Goal: Transaction & Acquisition: Download file/media

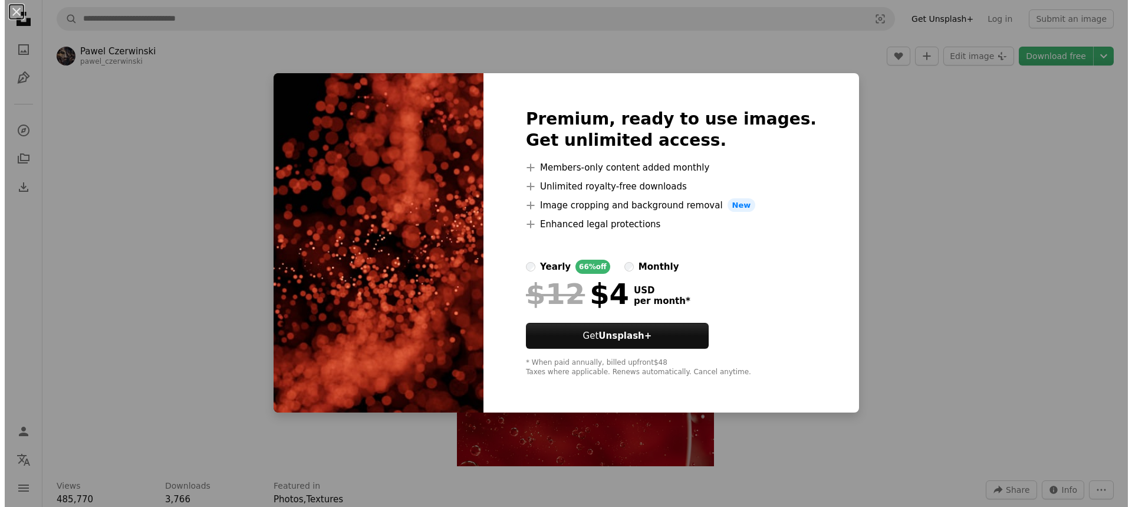
scroll to position [1258, 0]
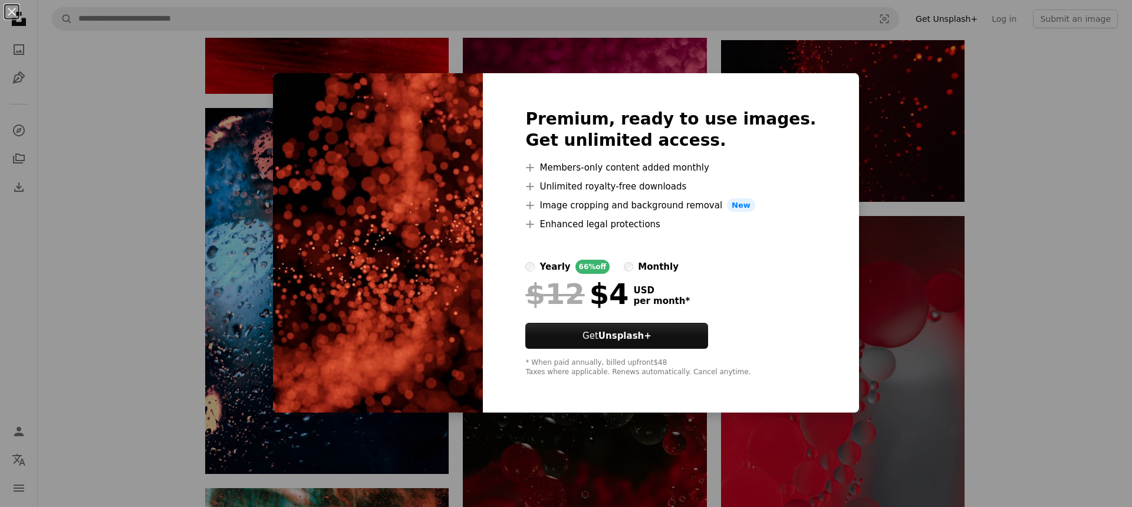
click at [854, 51] on div "An X shape Premium, ready to use images. Get unlimited access. A plus sign Memb…" at bounding box center [566, 253] width 1132 height 507
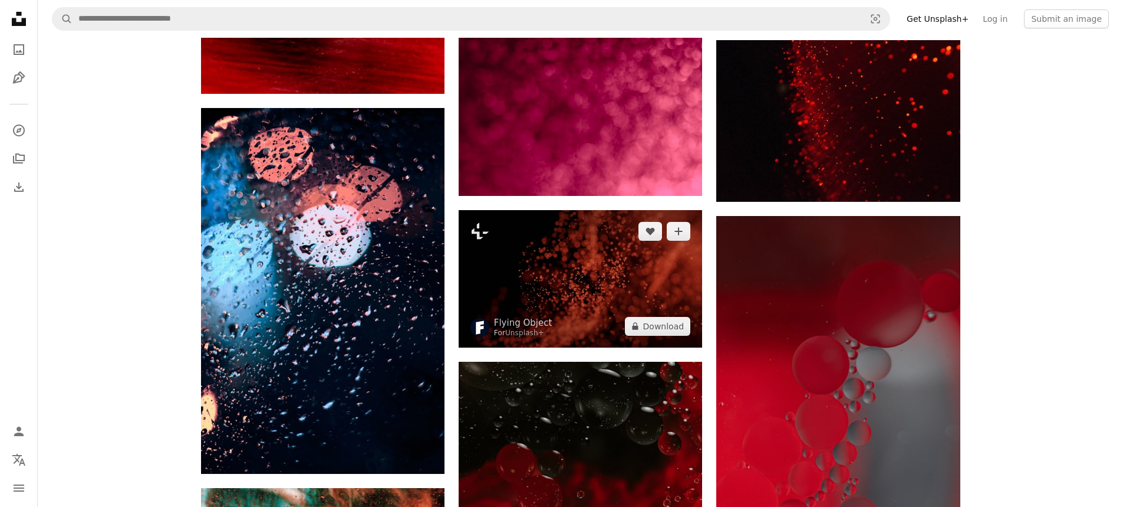
click at [516, 238] on img at bounding box center [581, 278] width 244 height 137
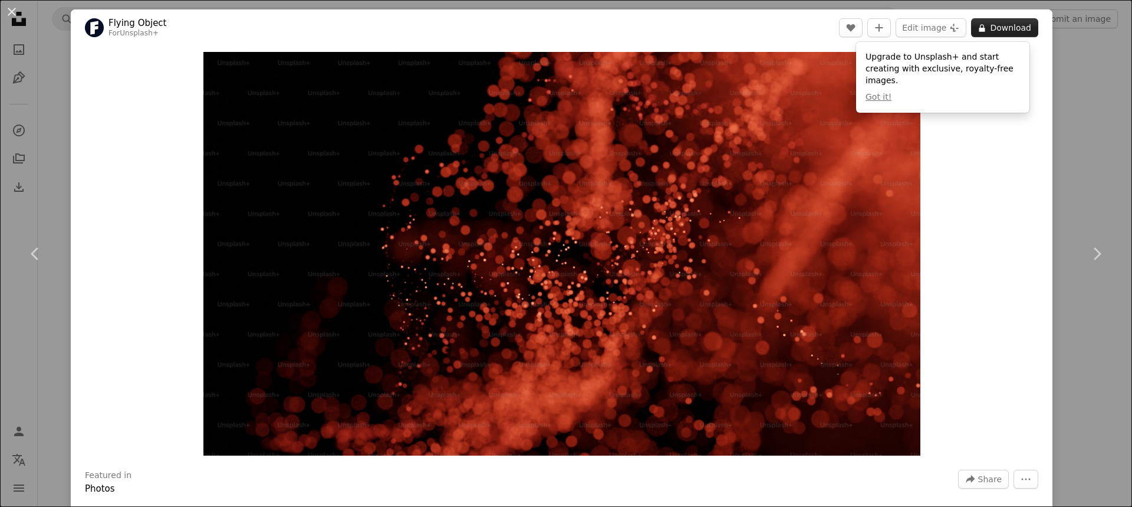
drag, startPoint x: 985, startPoint y: 34, endPoint x: 988, endPoint y: 27, distance: 7.5
click at [988, 27] on button "A lock Download" at bounding box center [1004, 27] width 67 height 19
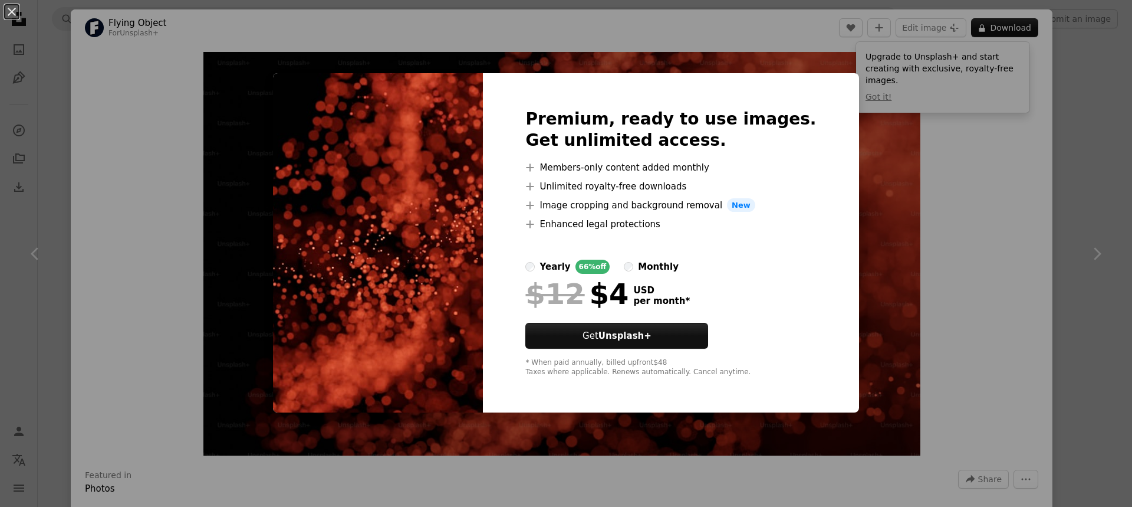
click at [234, 94] on div "An X shape Premium, ready to use images. Get unlimited access. A plus sign Memb…" at bounding box center [566, 253] width 1132 height 507
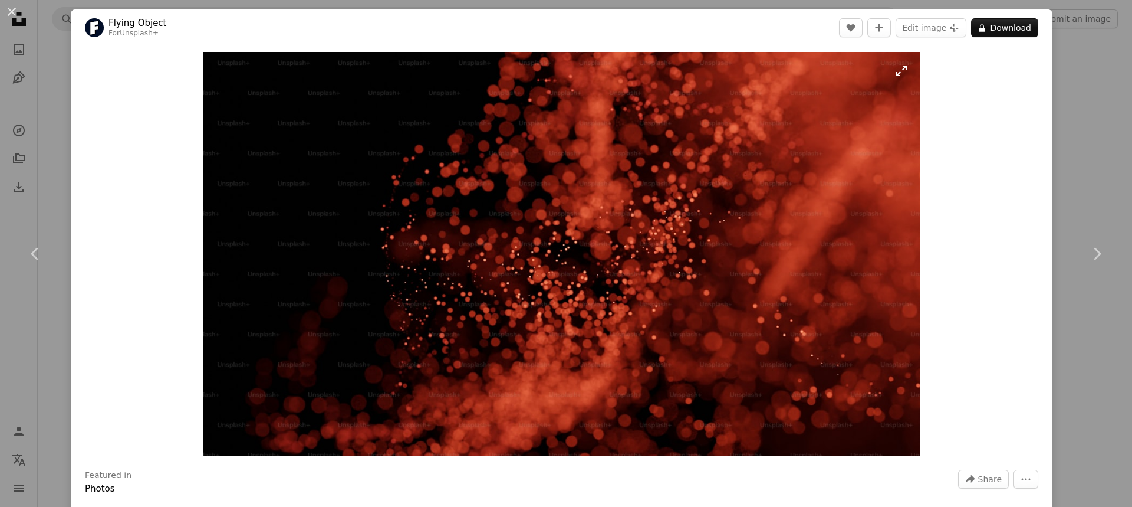
drag, startPoint x: 372, startPoint y: 150, endPoint x: 523, endPoint y: 136, distance: 151.7
click at [523, 136] on img "Zoom in on this image" at bounding box center [561, 253] width 717 height 403
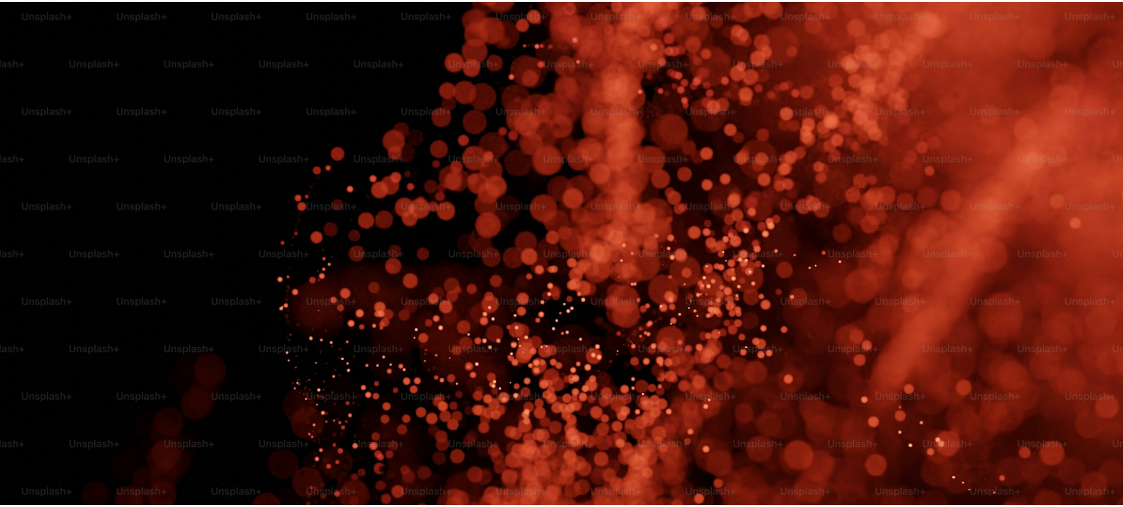
scroll to position [61, 0]
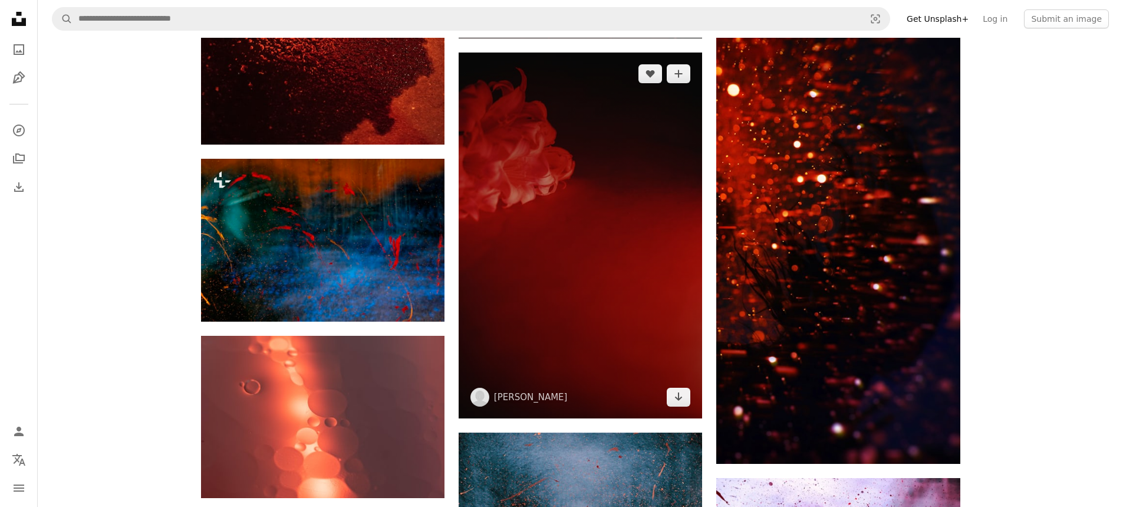
scroll to position [2359, 0]
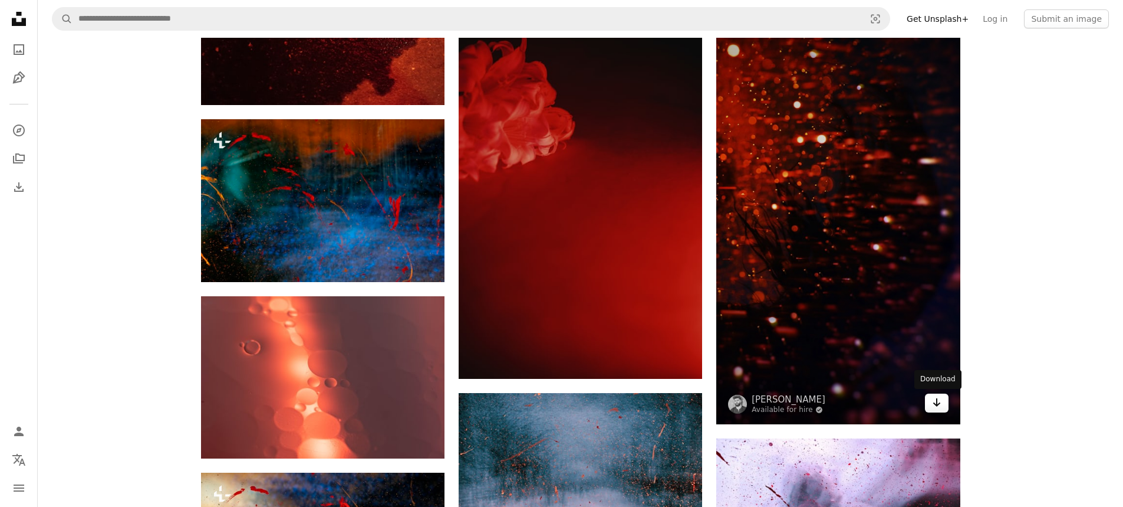
click at [926, 400] on link "Arrow pointing down" at bounding box center [937, 402] width 24 height 19
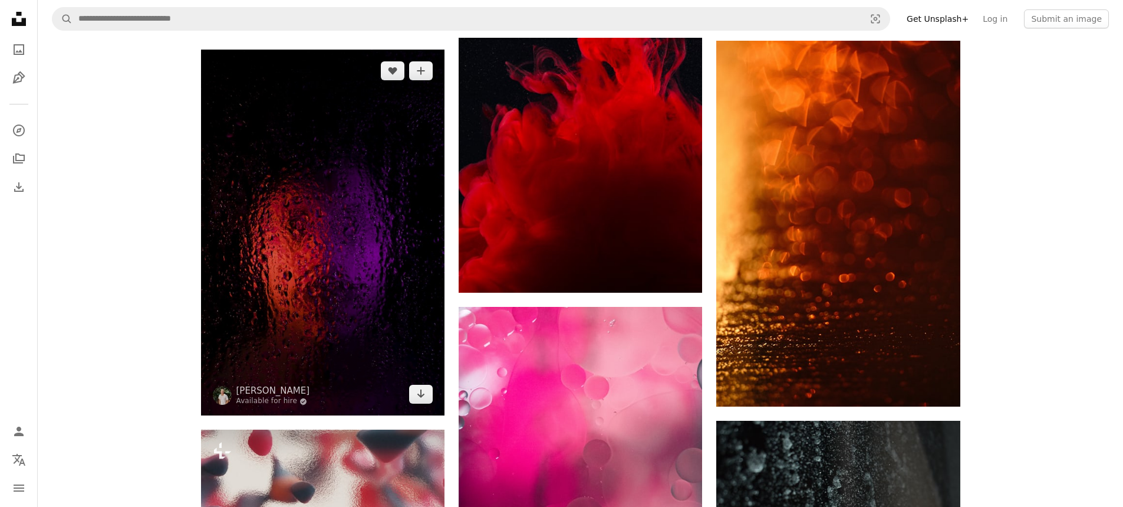
scroll to position [5031, 0]
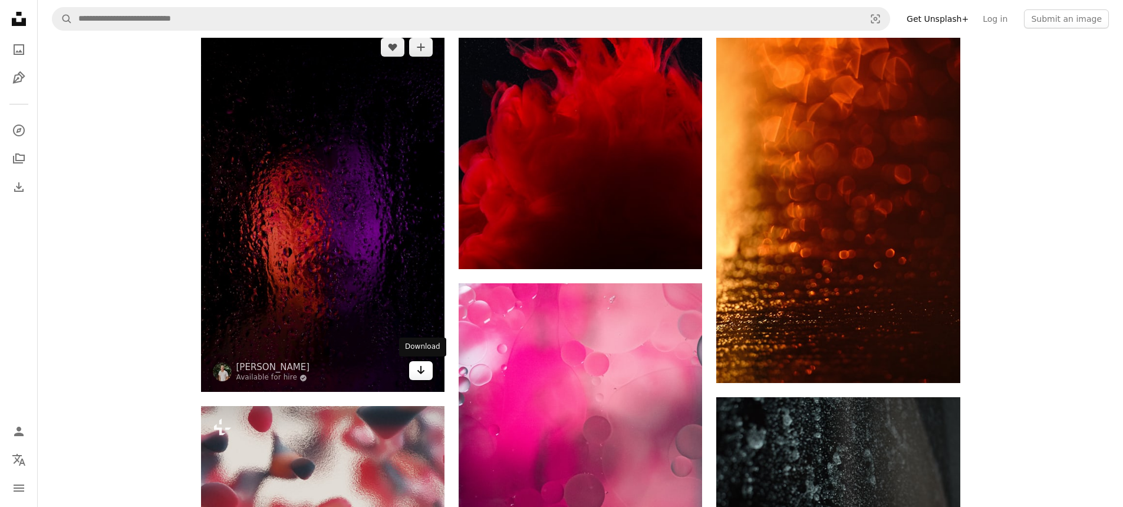
click at [419, 371] on icon "Download" at bounding box center [421, 370] width 8 height 8
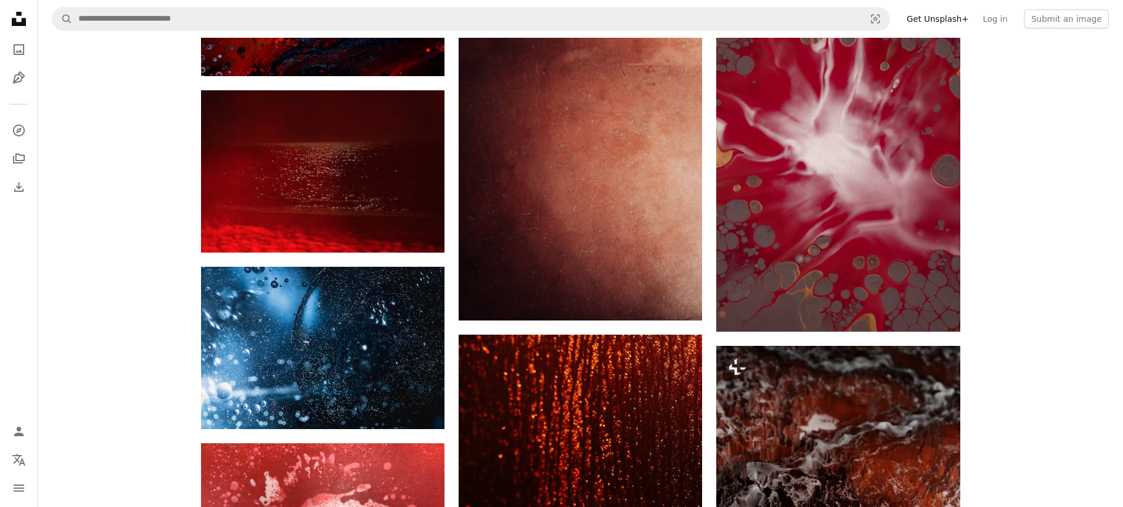
scroll to position [6840, 0]
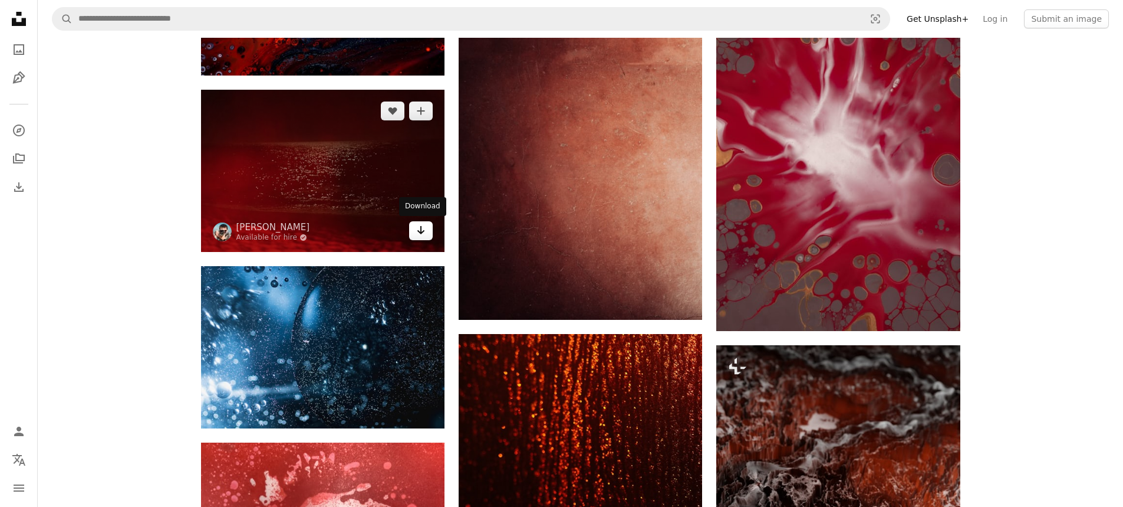
click at [416, 229] on icon "Arrow pointing down" at bounding box center [420, 230] width 9 height 14
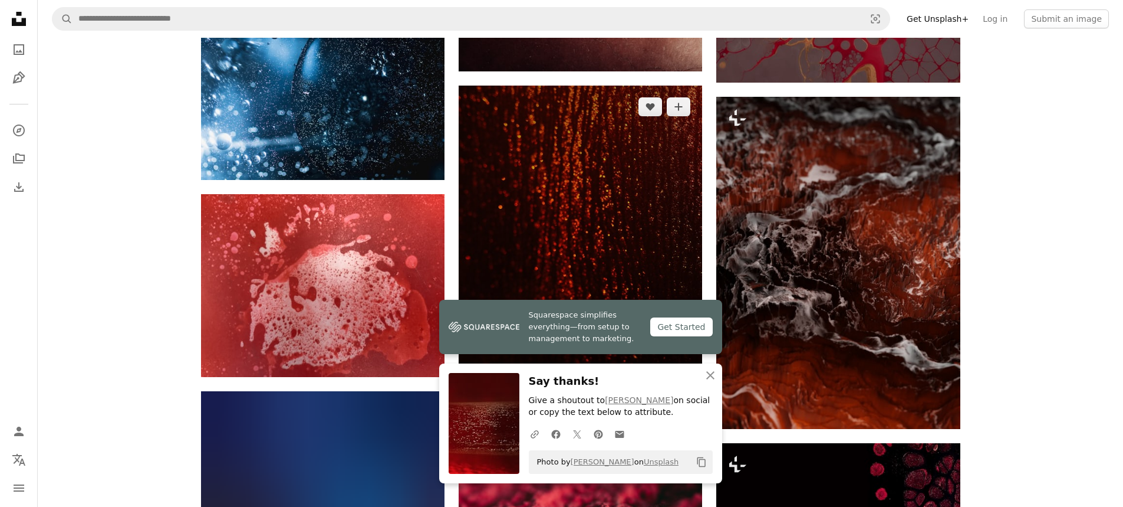
scroll to position [7115, 0]
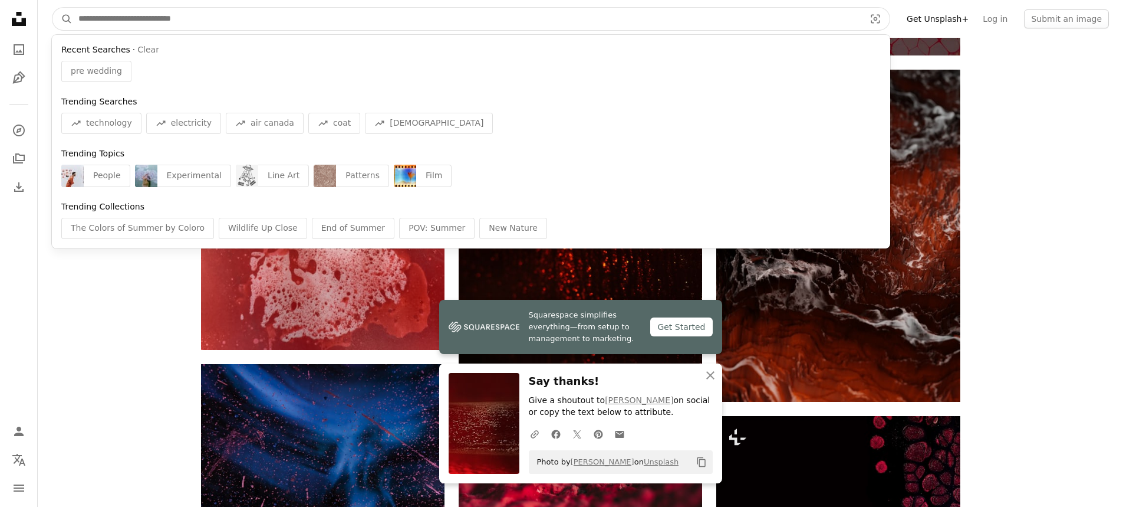
click at [320, 19] on input "Find visuals sitewide" at bounding box center [467, 19] width 789 height 22
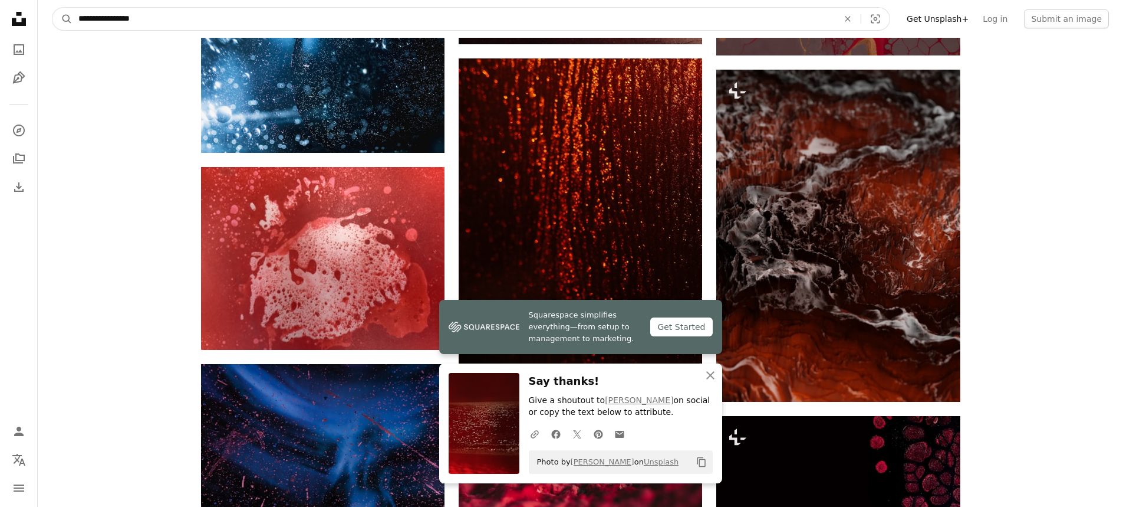
type input "**********"
click at [52, 8] on button "A magnifying glass" at bounding box center [62, 19] width 20 height 22
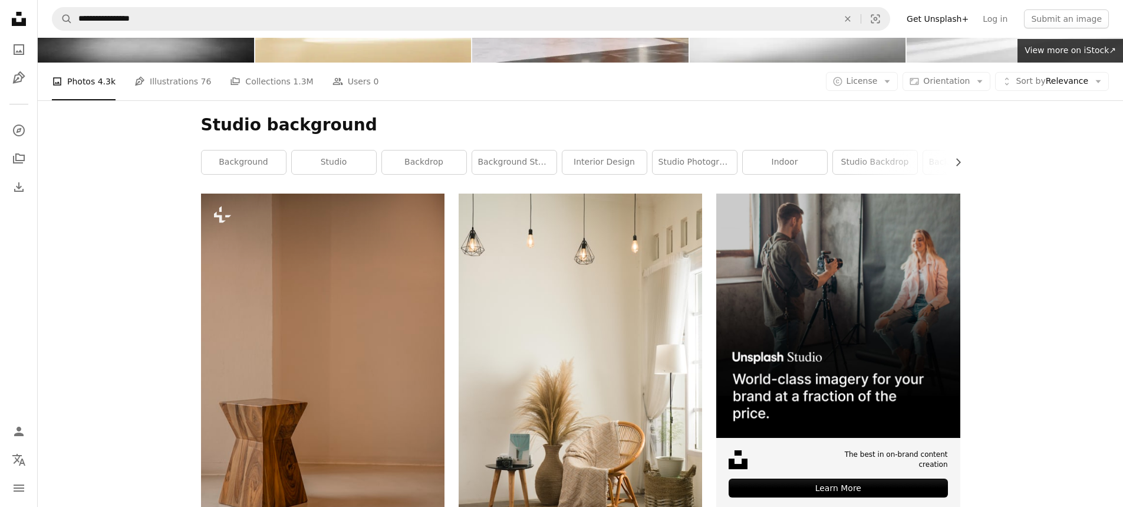
scroll to position [118, 0]
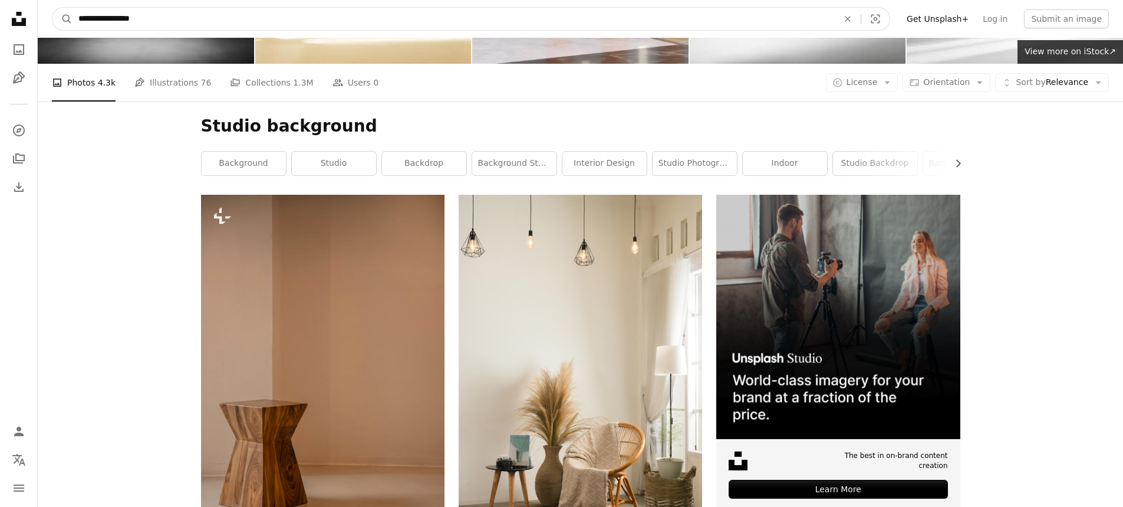
click at [76, 19] on input "**********" at bounding box center [454, 19] width 762 height 22
type input "**********"
click button "A magnifying glass" at bounding box center [62, 19] width 20 height 22
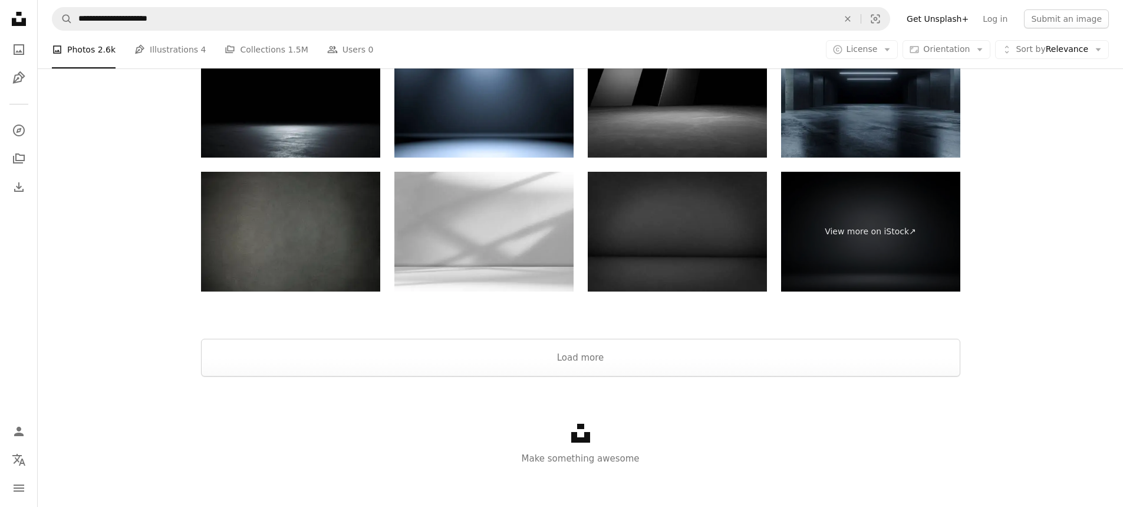
scroll to position [2285, 0]
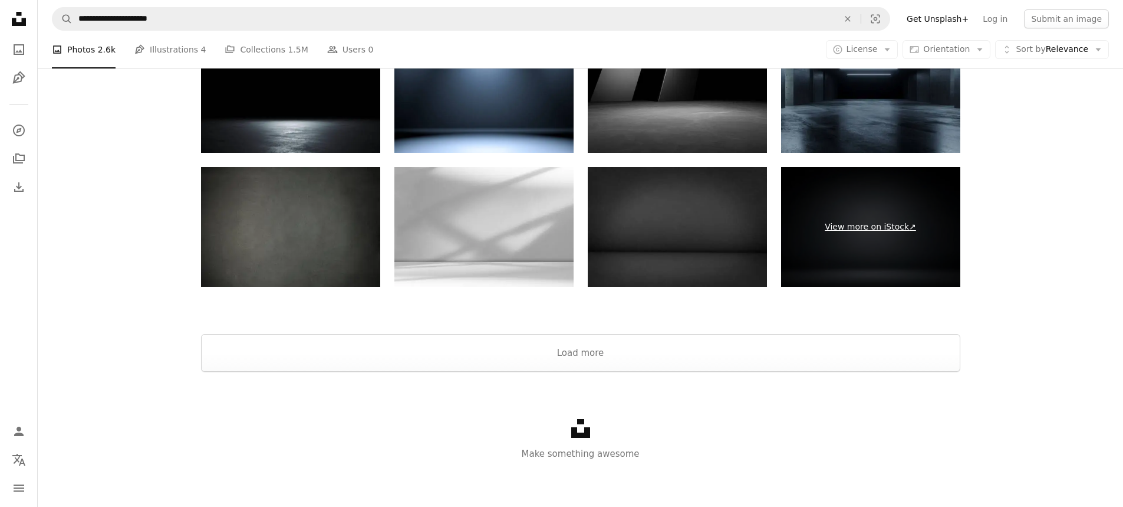
click at [877, 223] on link "View more on iStock ↗" at bounding box center [870, 227] width 179 height 120
